Goal: Task Accomplishment & Management: Use online tool/utility

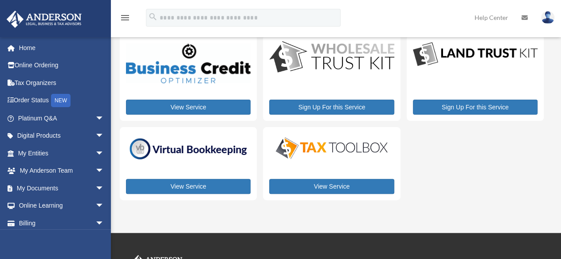
scroll to position [39, 0]
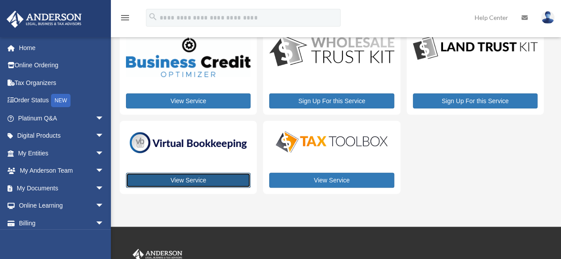
click at [182, 179] on link "View Service" at bounding box center [188, 180] width 125 height 15
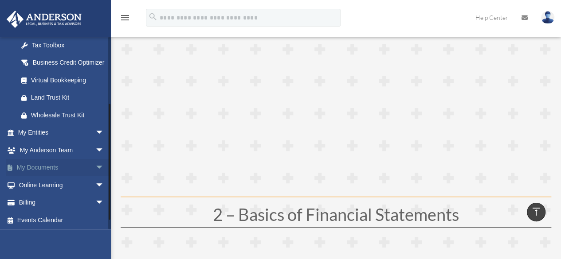
scroll to position [109, 0]
click at [95, 141] on span "arrow_drop_down" at bounding box center [104, 133] width 18 height 18
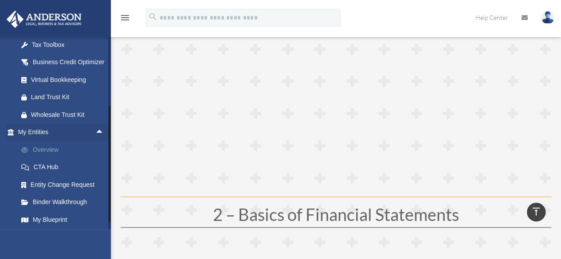
click at [55, 159] on link "Overview" at bounding box center [64, 150] width 105 height 18
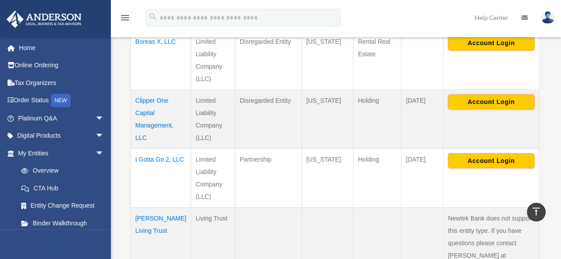
scroll to position [328, 0]
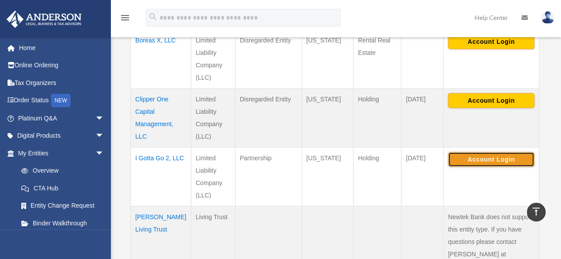
click at [471, 164] on button "Account Login" at bounding box center [491, 159] width 86 height 15
